Goal: Task Accomplishment & Management: Use online tool/utility

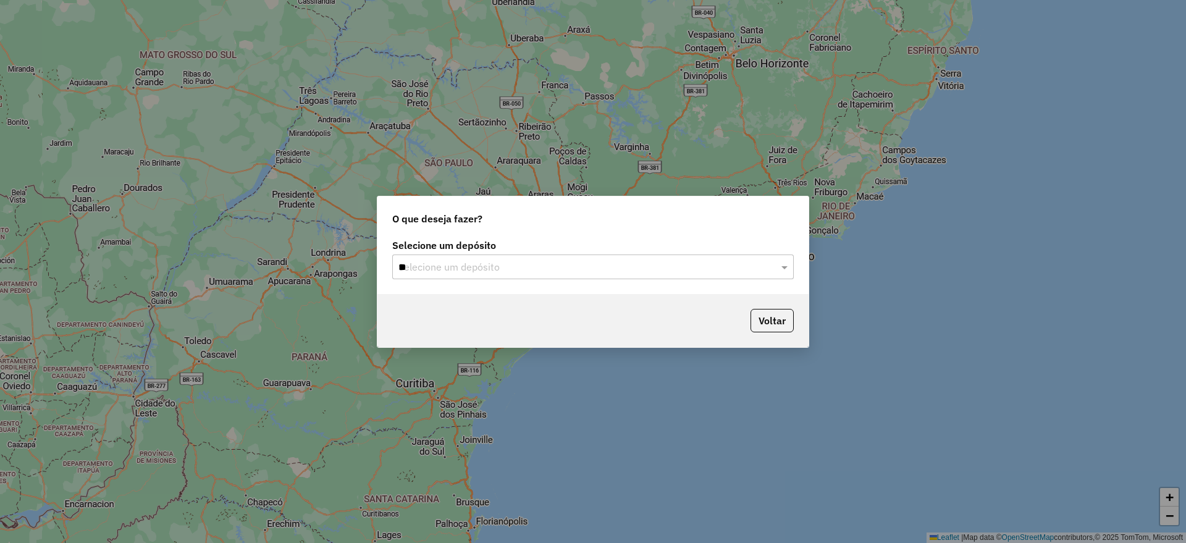
type input "***"
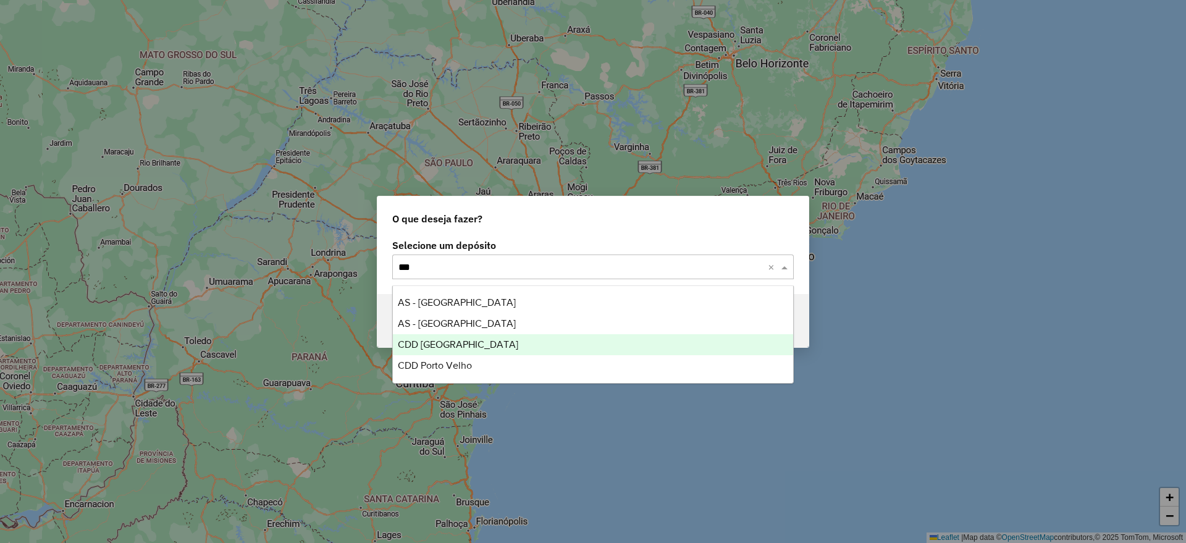
click at [481, 344] on div "CDD [GEOGRAPHIC_DATA]" at bounding box center [593, 344] width 400 height 21
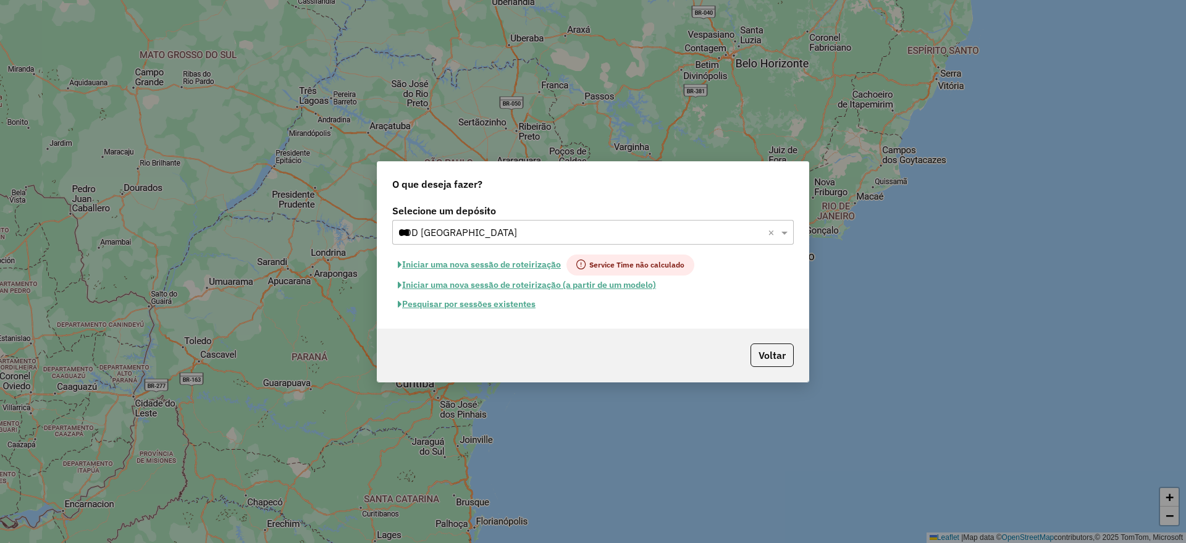
click at [469, 307] on button "Pesquisar por sessões existentes" at bounding box center [466, 304] width 149 height 19
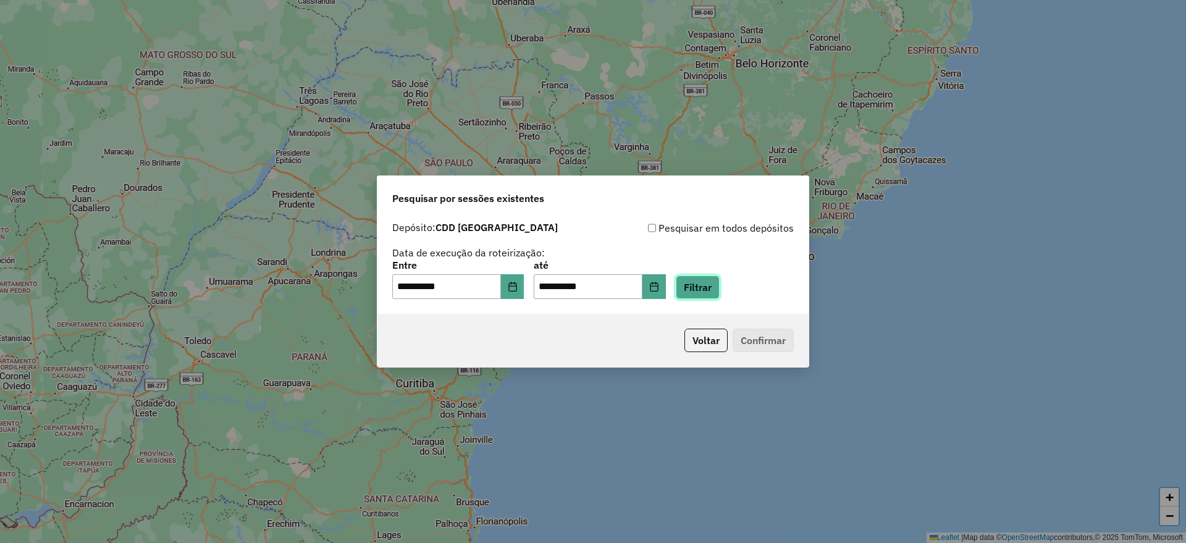
click at [719, 286] on button "Filtrar" at bounding box center [698, 287] width 44 height 23
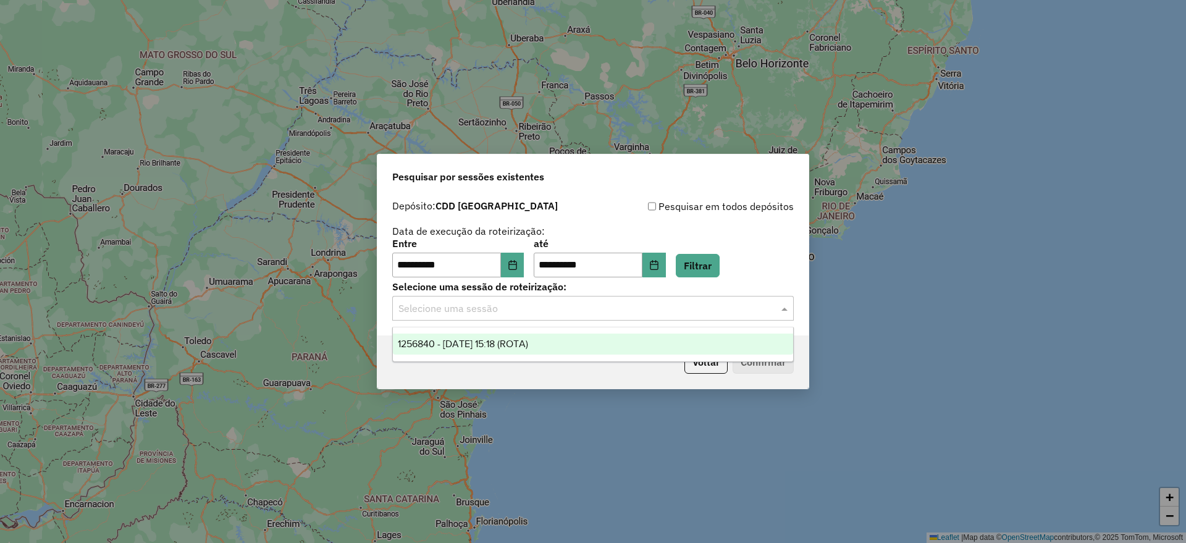
click at [466, 310] on input "text" at bounding box center [580, 308] width 364 height 15
click at [513, 344] on span "1256840 - [DATE] 15:18 (ROTA)" at bounding box center [463, 344] width 130 height 11
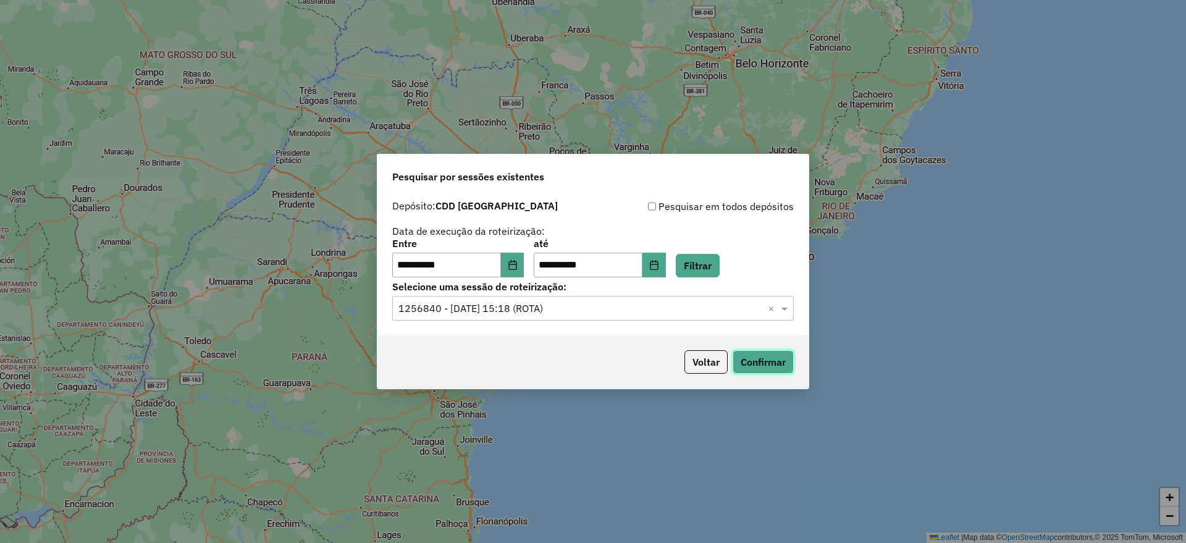
click at [743, 366] on button "Confirmar" at bounding box center [763, 361] width 61 height 23
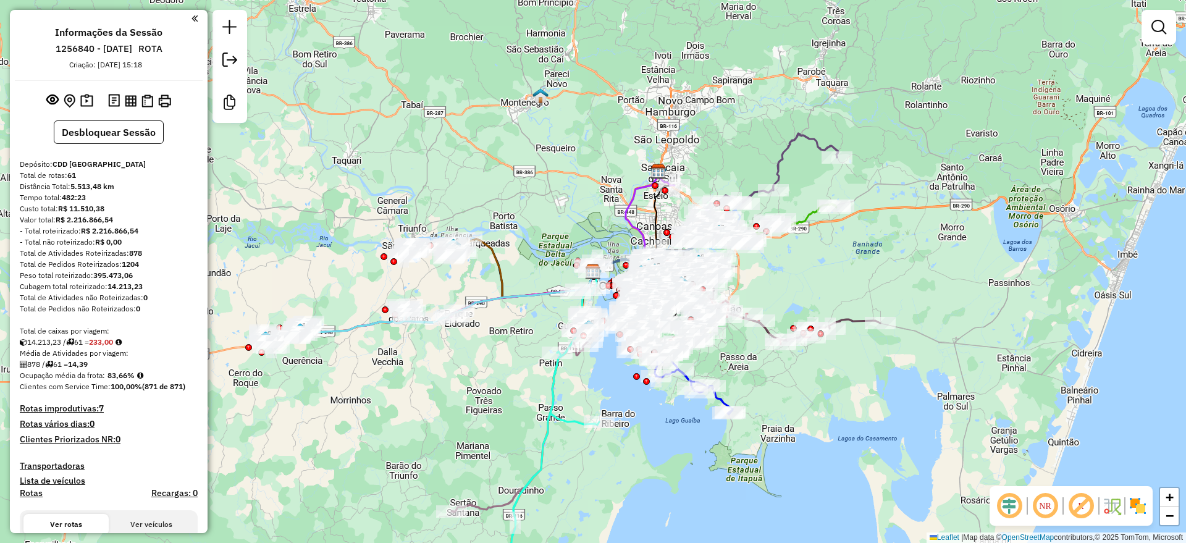
click at [587, 177] on div "Janela de atendimento Grade de atendimento Capacidade Transportadoras Veículos …" at bounding box center [593, 271] width 1186 height 543
